Goal: Information Seeking & Learning: Check status

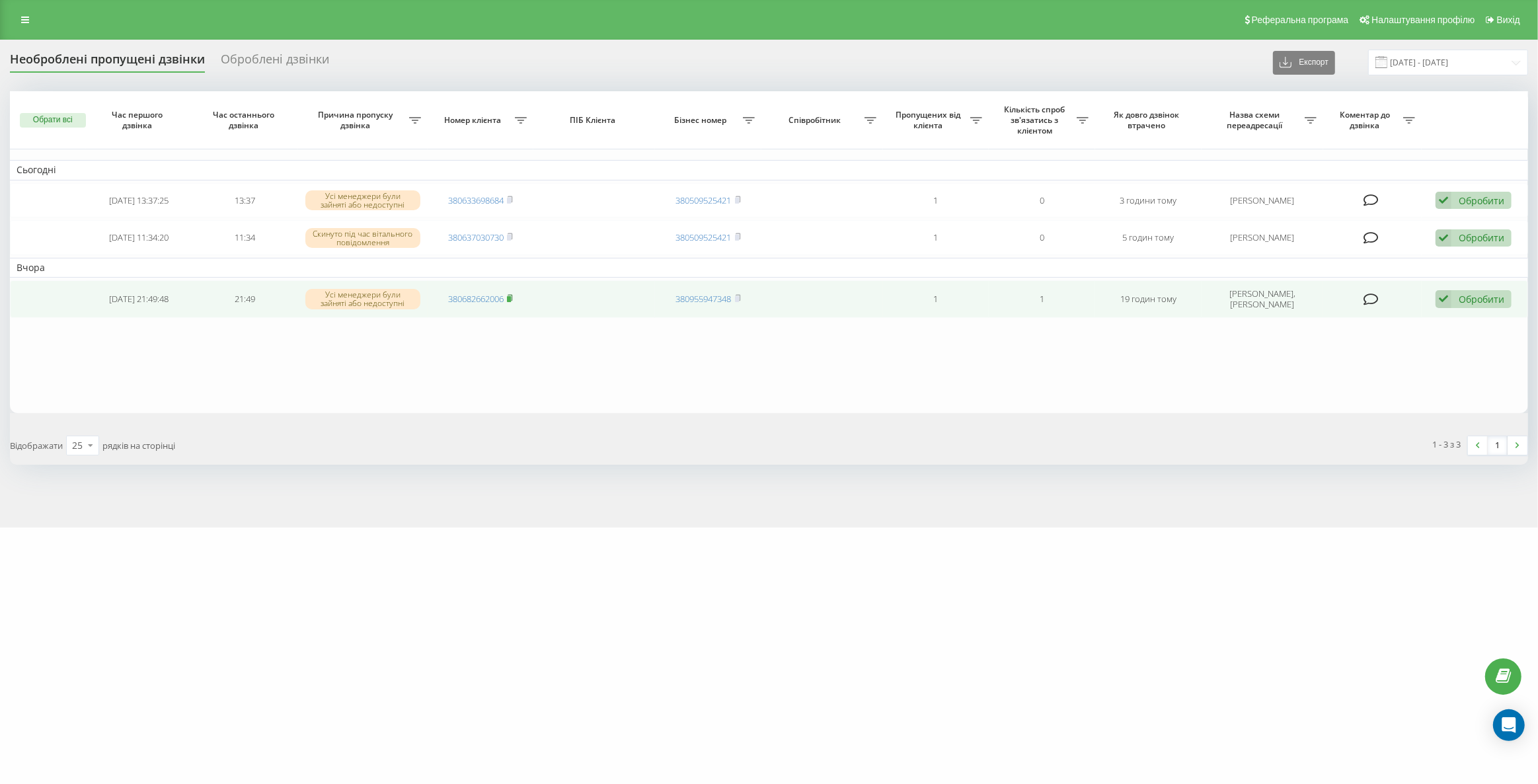
click at [512, 294] on icon at bounding box center [510, 298] width 6 height 8
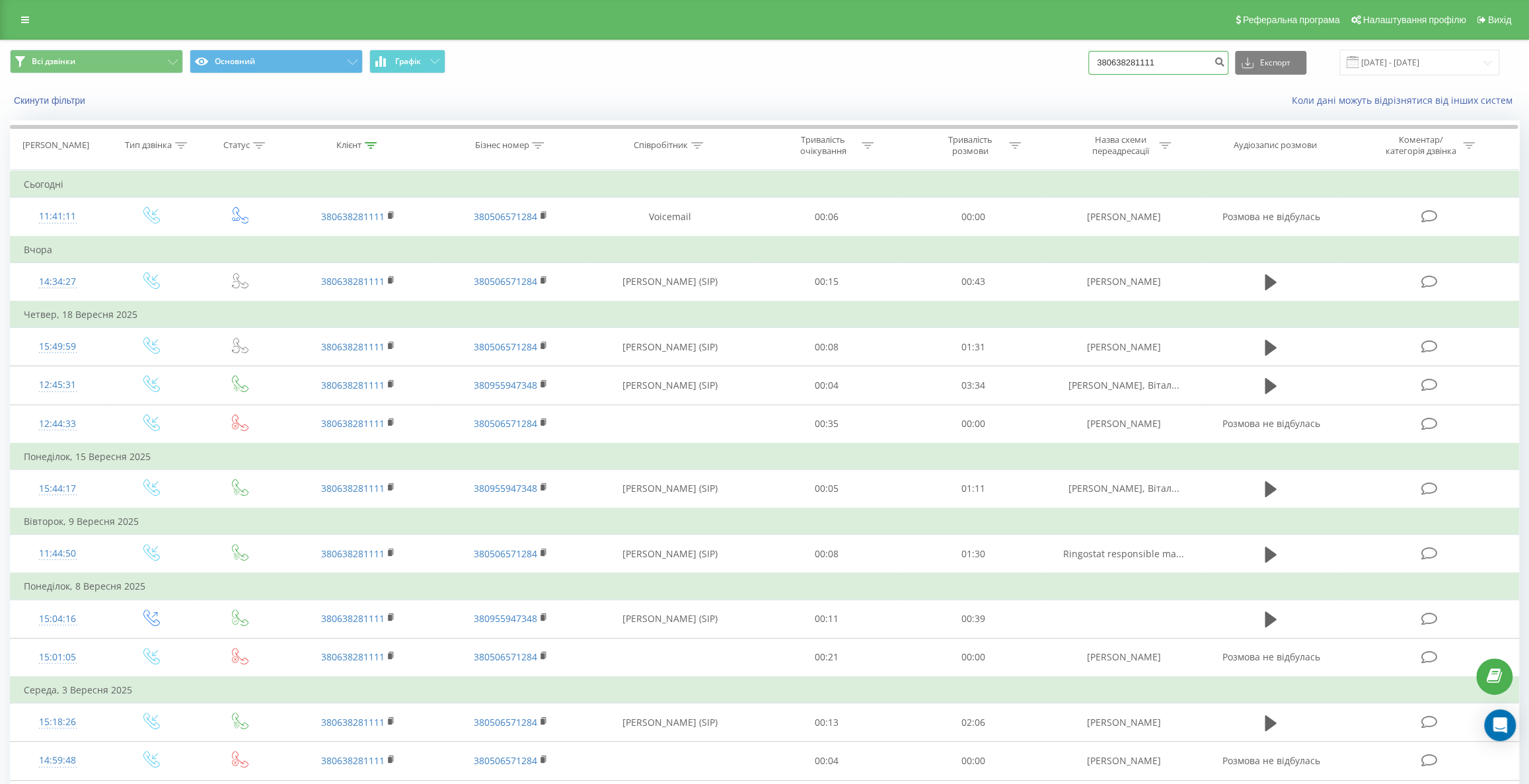
click at [1184, 65] on input "380638281111" at bounding box center [1159, 63] width 140 height 24
paste input "987085077"
type input "380987085077"
